Goal: Task Accomplishment & Management: Use online tool/utility

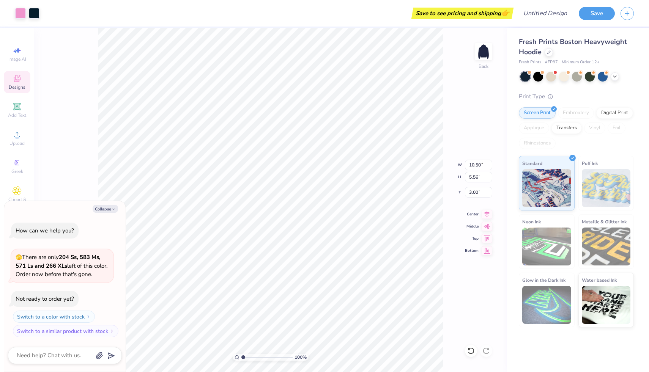
type textarea "x"
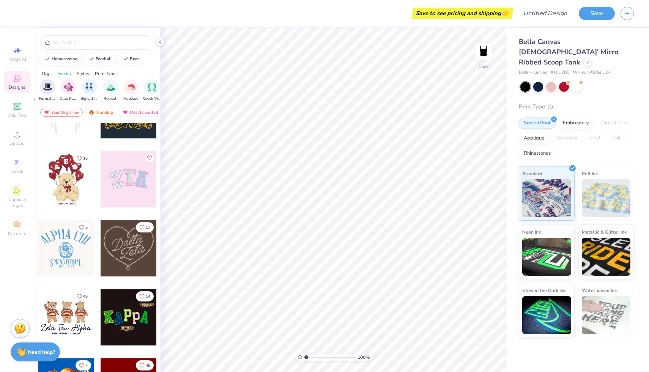
scroll to position [0, 200]
click at [92, 87] on img "filter for Big Little Reveal" at bounding box center [88, 86] width 8 height 9
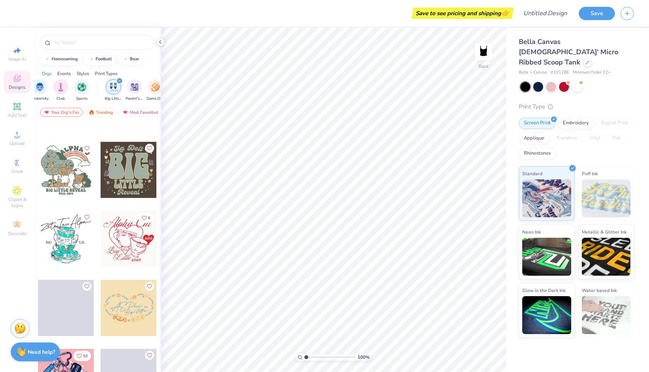
scroll to position [3889, 0]
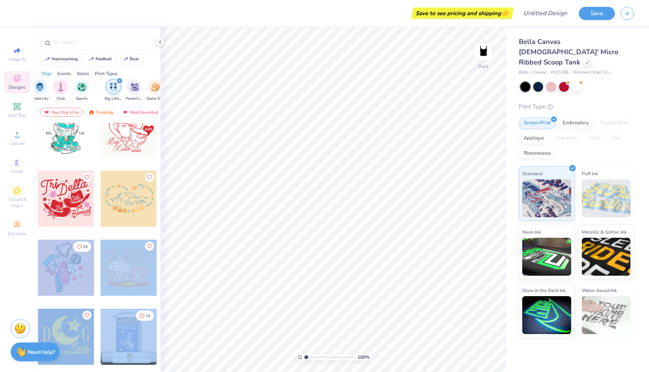
click at [327, 205] on div "Save to see pricing and shipping 👉 Design Title Save Image AI Designs Add Text …" at bounding box center [324, 186] width 649 height 372
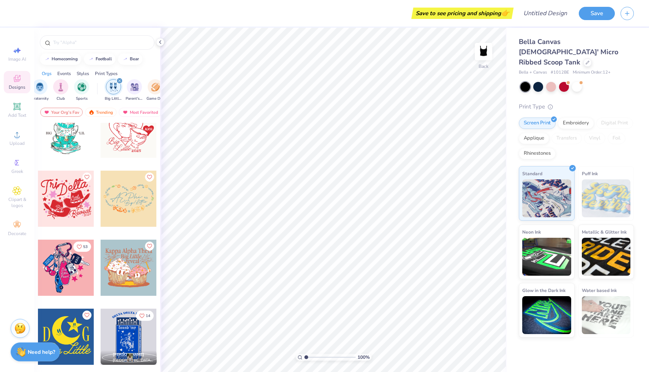
click at [88, 263] on div at bounding box center [66, 268] width 56 height 56
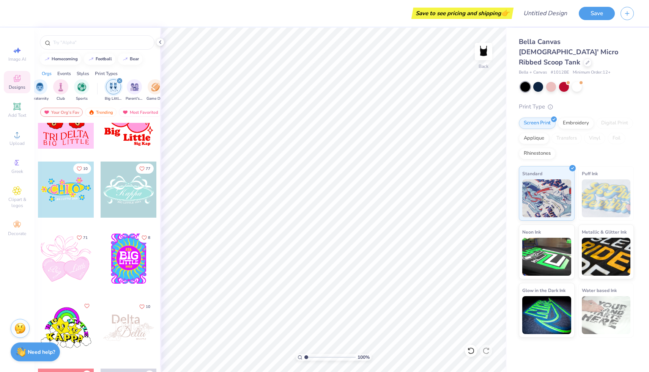
scroll to position [4340, 0]
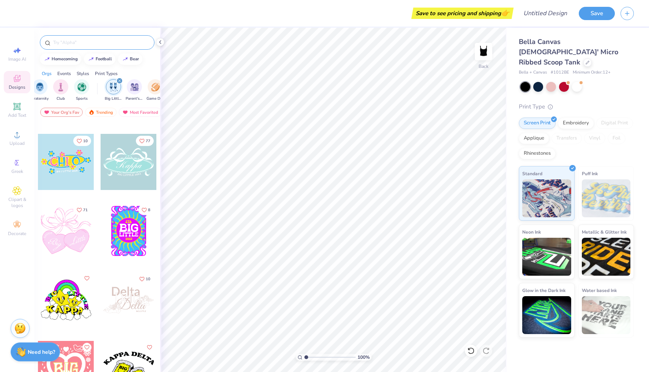
click at [93, 39] on input "text" at bounding box center [100, 43] width 97 height 8
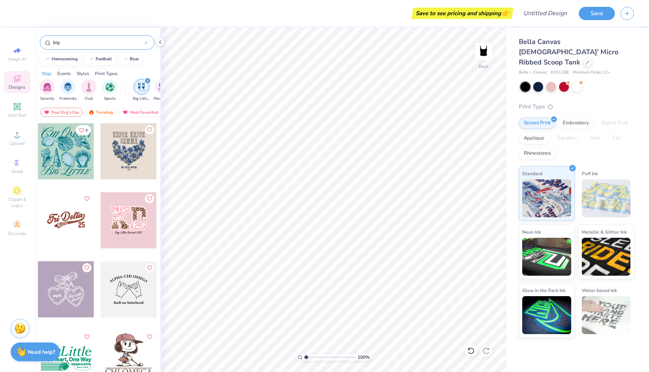
type input "big"
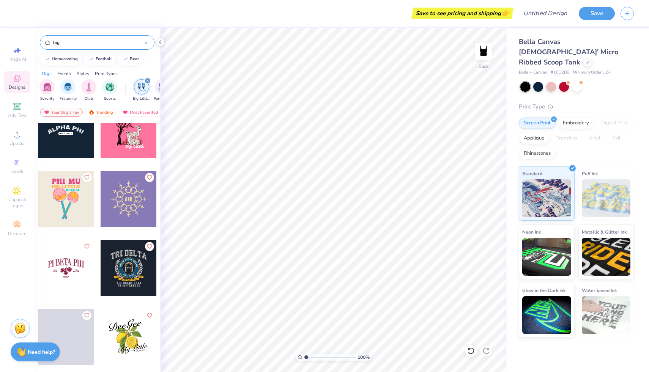
scroll to position [5132, 0]
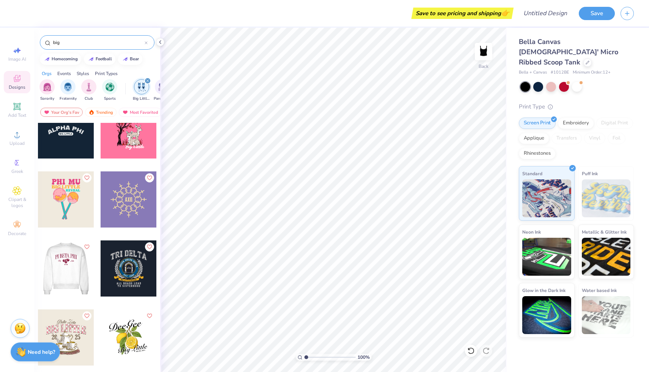
drag, startPoint x: 65, startPoint y: 262, endPoint x: 70, endPoint y: 262, distance: 4.6
click at [70, 262] on div at bounding box center [66, 269] width 168 height 56
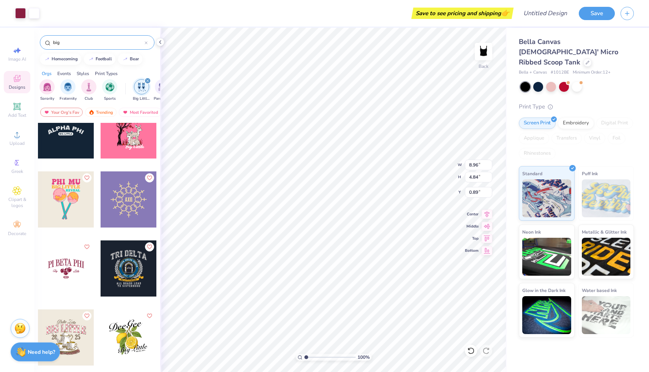
type input "0.89"
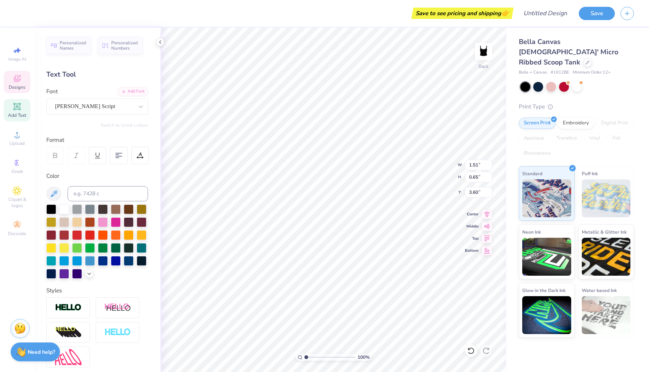
type input "1.17"
type input "0.80"
type input "3.53"
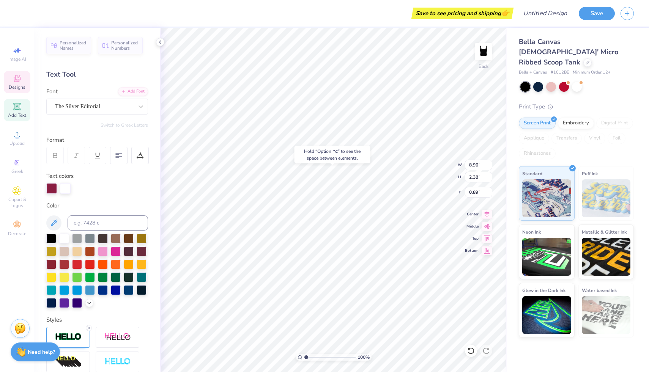
type input "0.52"
type input "2.85"
type input "2.87"
type input "2.17"
type input "1.51"
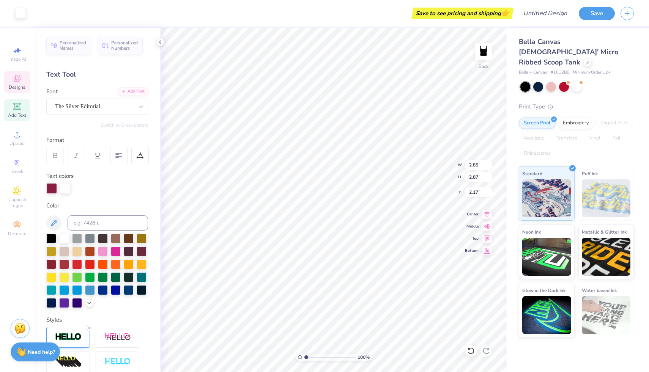
type input "0.65"
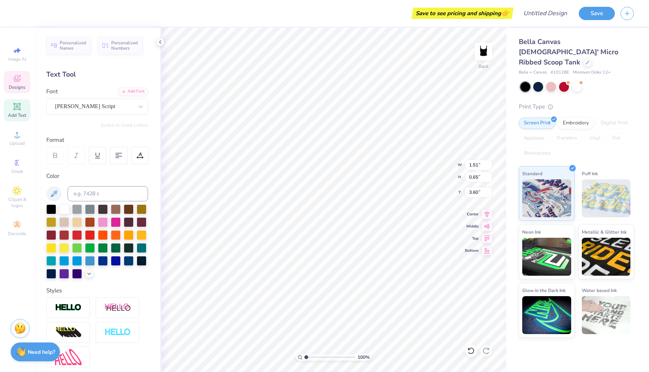
type input "3.23"
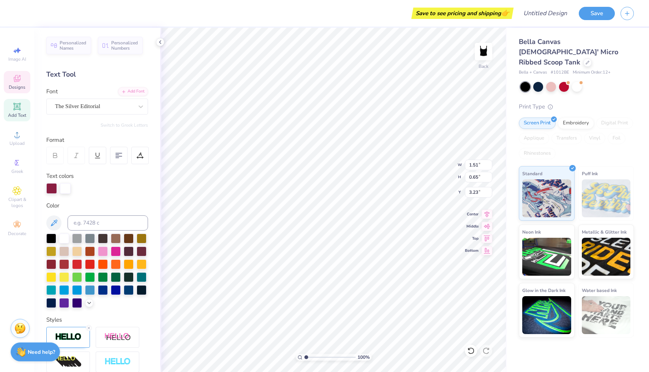
type input "8.96"
type input "2.38"
type input "0.52"
type input "1.51"
type input "0.65"
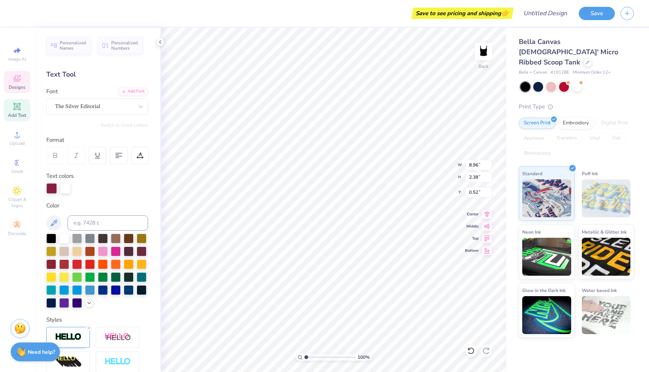
type input "3.23"
type input "8.96"
type input "2.38"
type input "0.52"
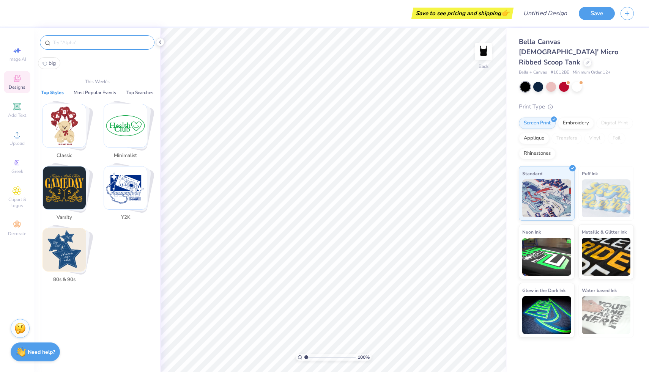
click at [72, 43] on input "text" at bounding box center [100, 43] width 97 height 8
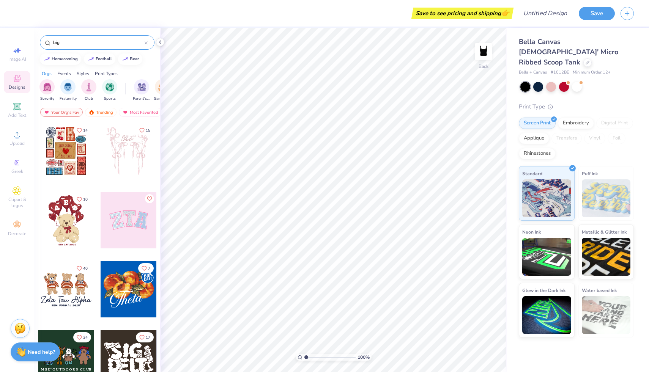
type input "big"
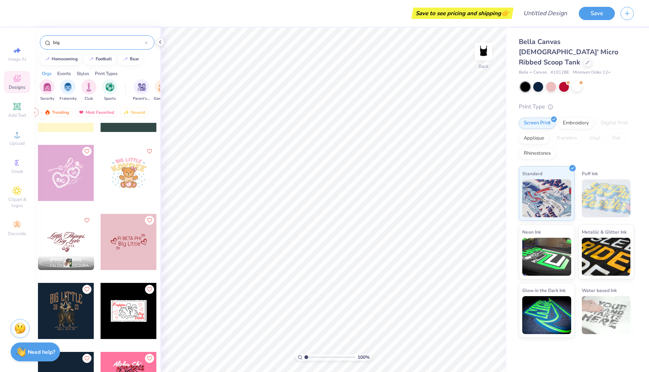
scroll to position [5636, 0]
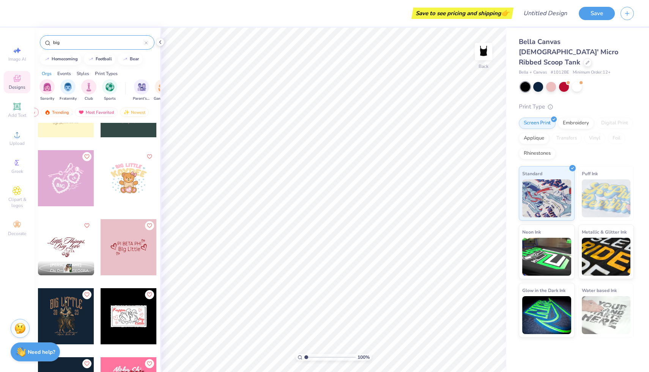
click at [73, 242] on div at bounding box center [66, 247] width 56 height 56
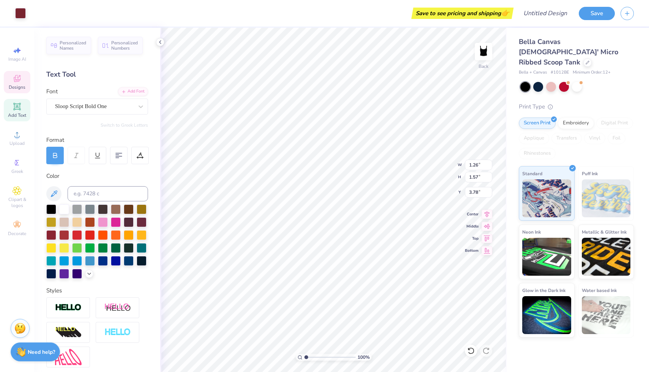
type input "6.42"
type textarea "Little"
type input "1.26"
type input "1.57"
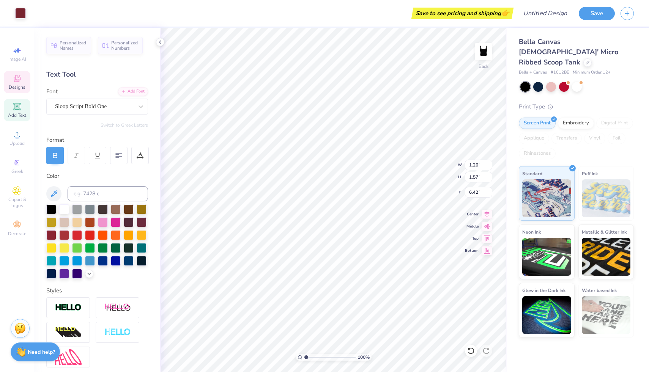
type input "3.32"
type input "2.57"
type input "1.17"
type input "1.98"
type input "5.13"
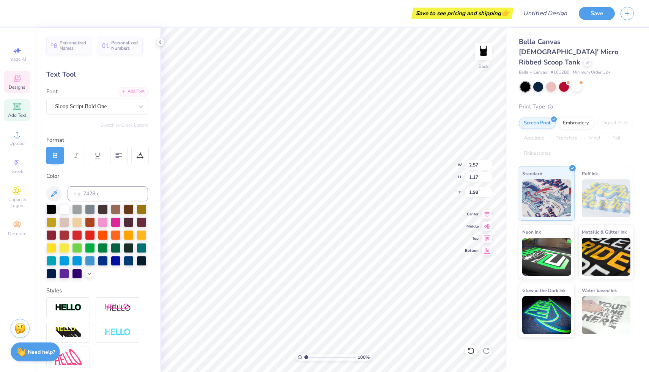
type input "2.34"
type input "1.33"
type input "1.26"
type input "1.57"
type input "2.89"
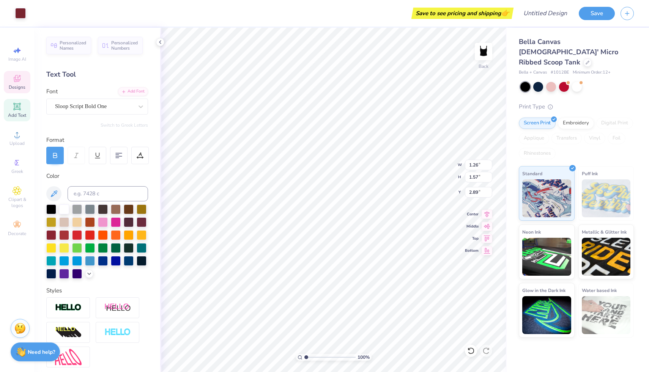
type input "0.93"
type input "5.13"
type input "2.34"
type input "1.51"
type input "1.22"
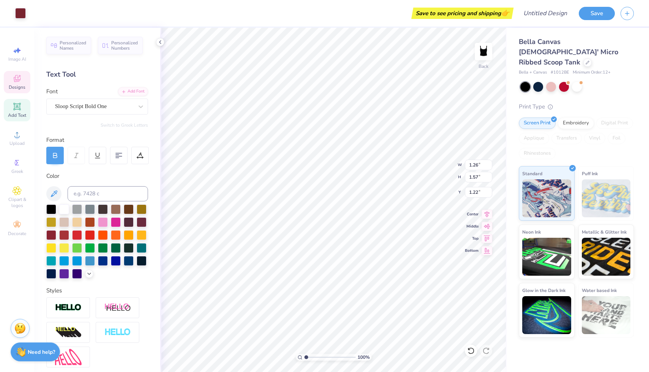
type input "5.13"
type input "2.34"
type input "1.72"
type input "1.26"
type input "1.57"
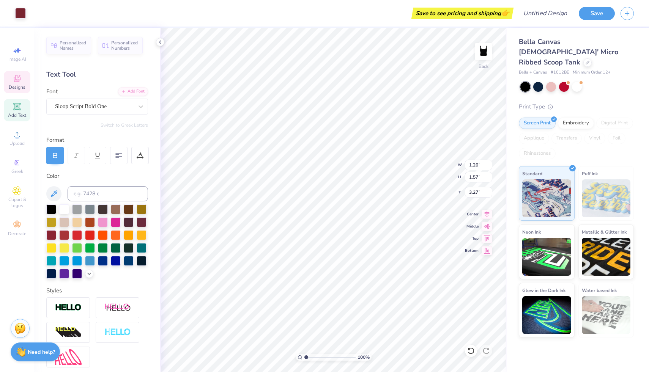
type input "1.22"
click at [14, 189] on icon at bounding box center [17, 191] width 8 height 8
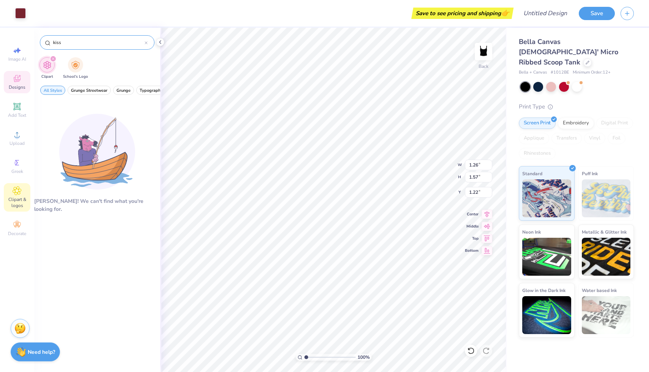
type input "kiss"
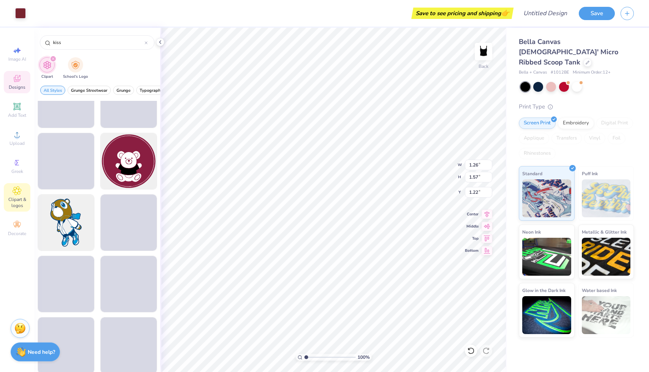
scroll to position [773, 0]
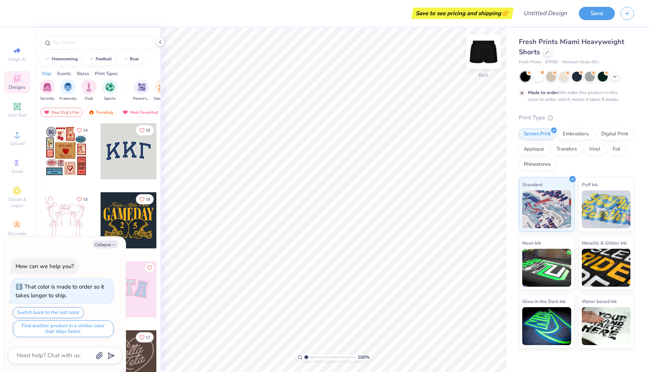
click at [482, 51] on img at bounding box center [483, 51] width 30 height 30
type textarea "x"
